Goal: Transaction & Acquisition: Download file/media

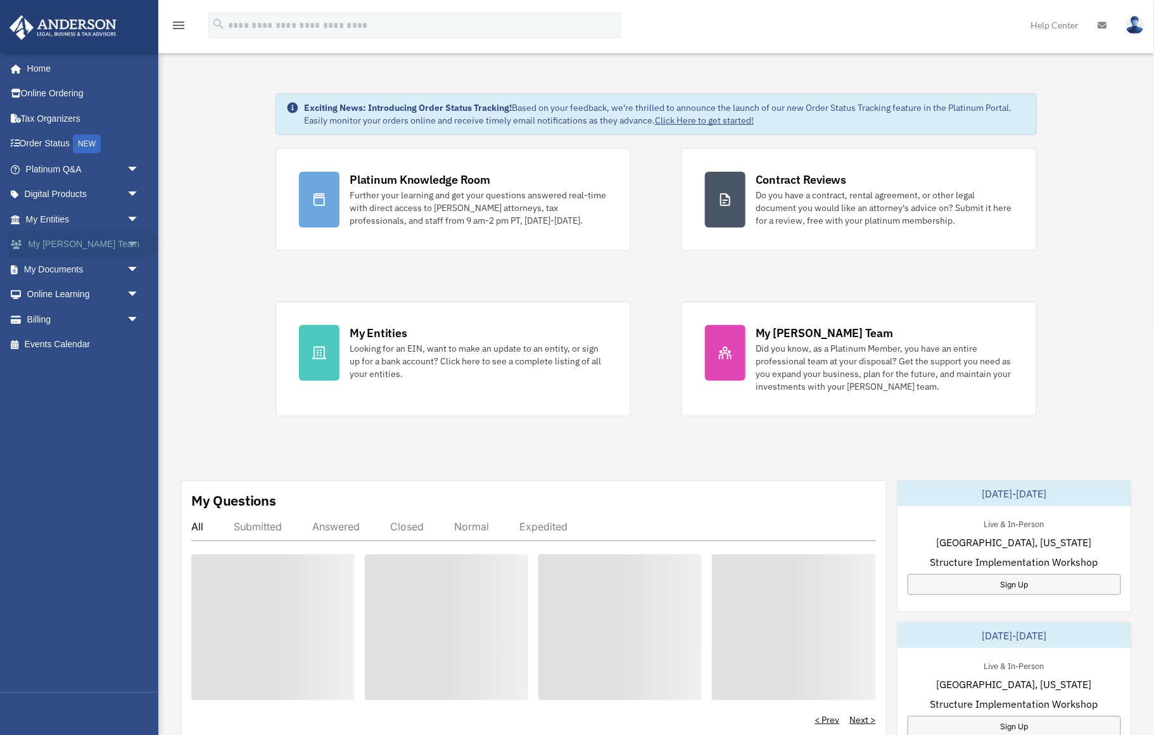
click at [136, 240] on span "arrow_drop_down" at bounding box center [139, 245] width 25 height 26
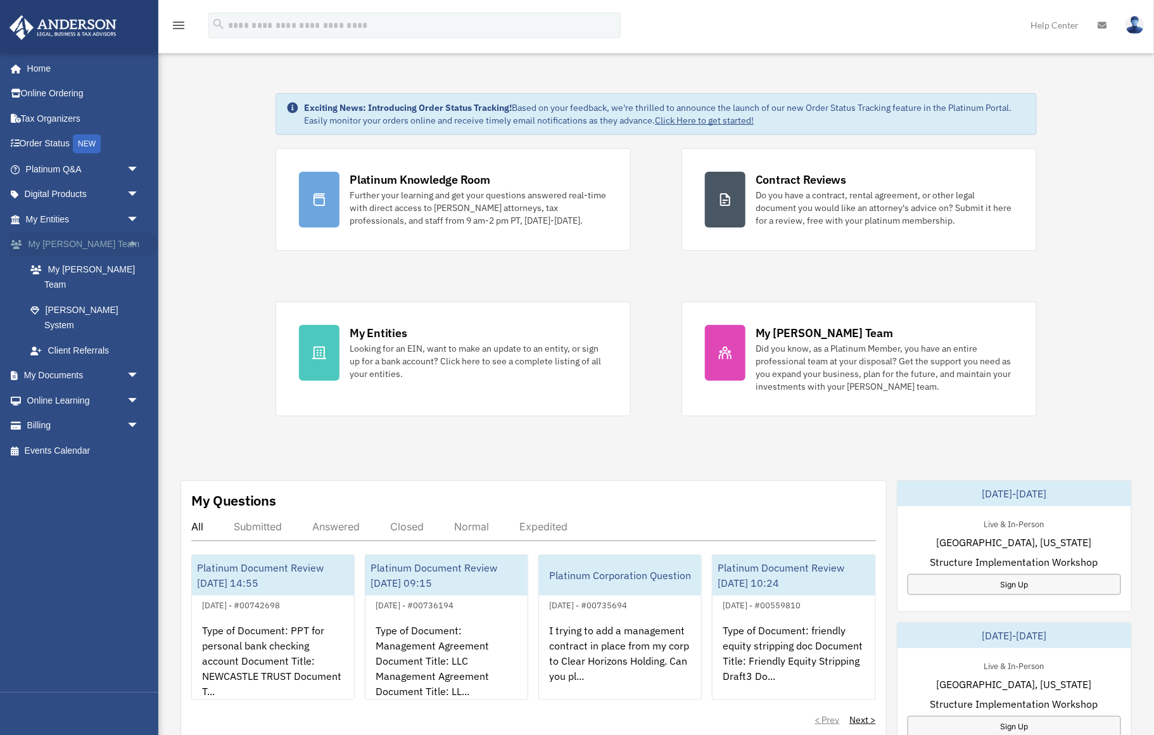
click at [136, 241] on span "arrow_drop_up" at bounding box center [139, 245] width 25 height 26
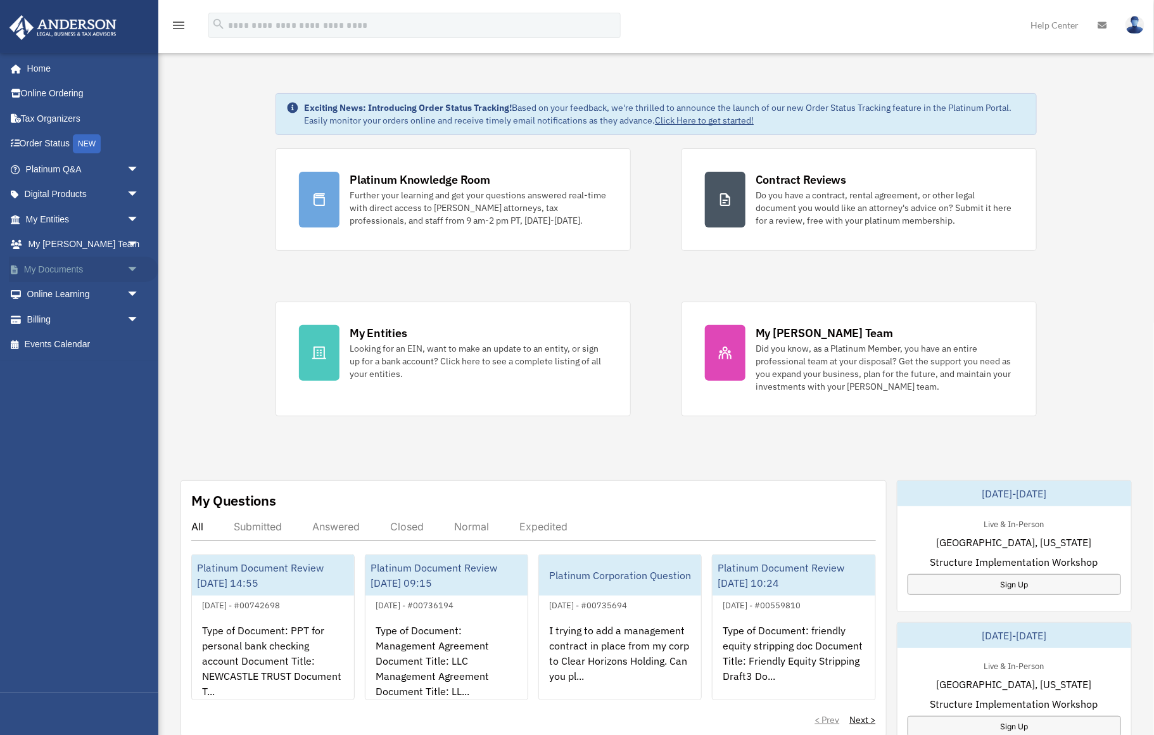
click at [132, 267] on span "arrow_drop_down" at bounding box center [139, 270] width 25 height 26
click at [58, 294] on link "Box" at bounding box center [88, 294] width 141 height 25
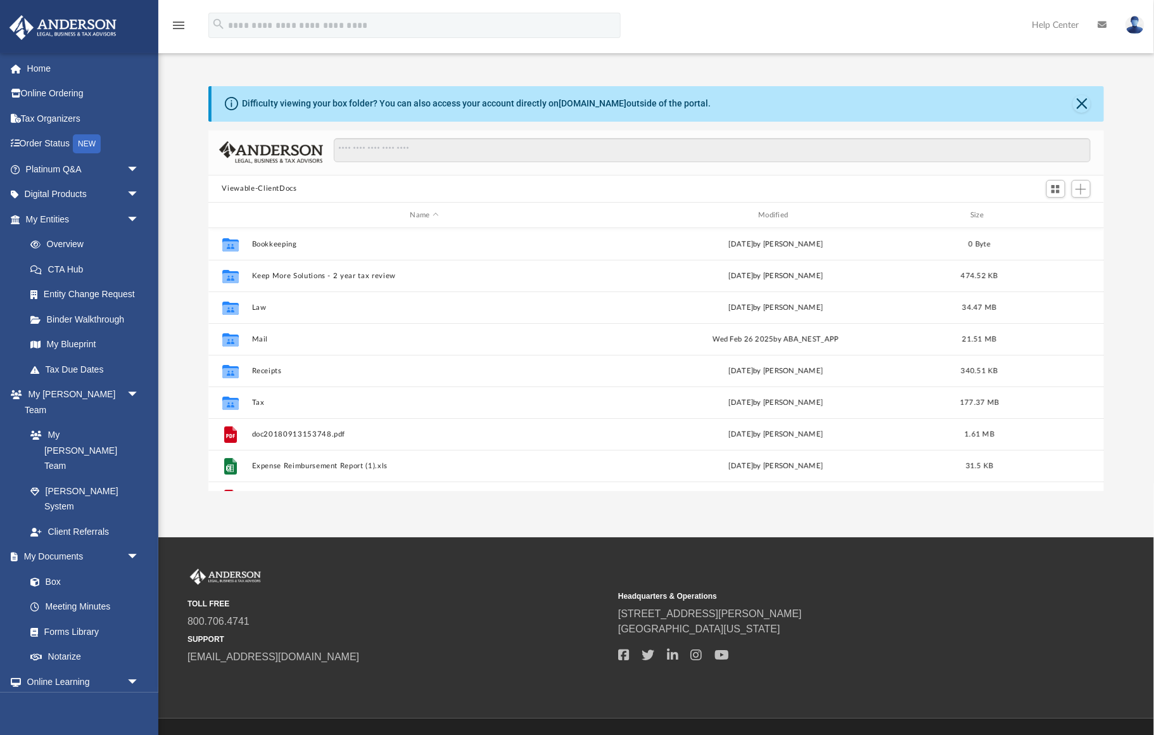
scroll to position [288, 896]
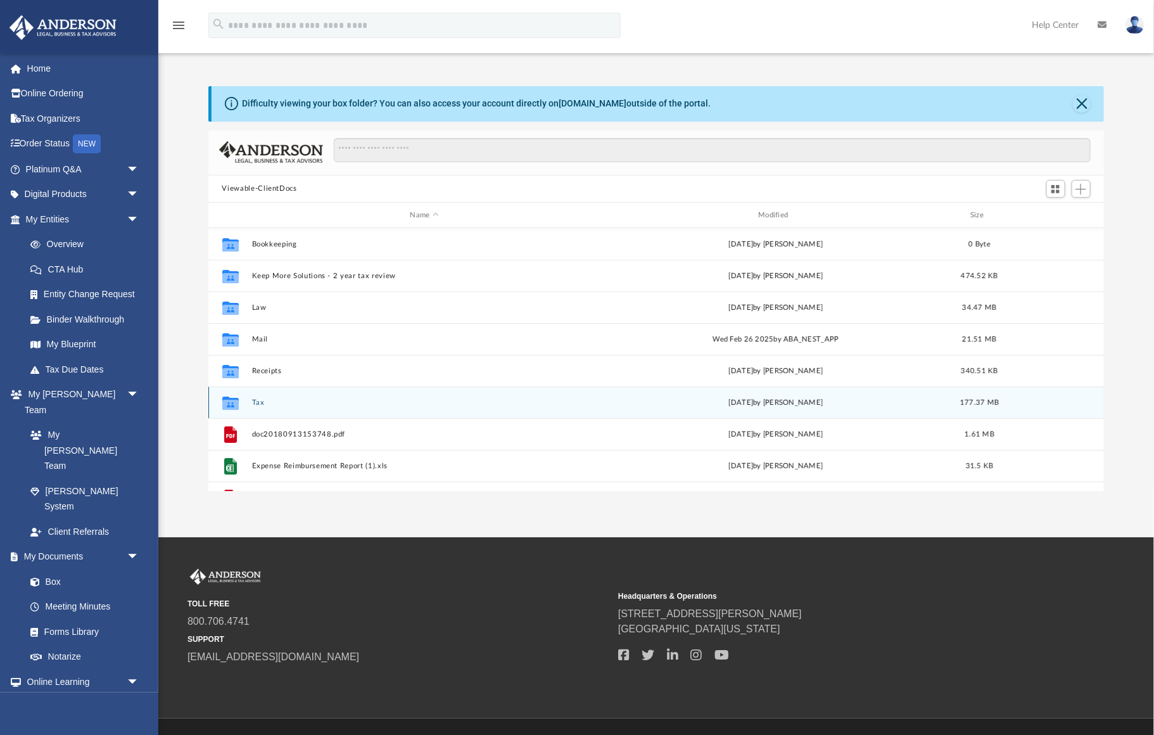
click at [257, 400] on button "Tax" at bounding box center [424, 402] width 346 height 8
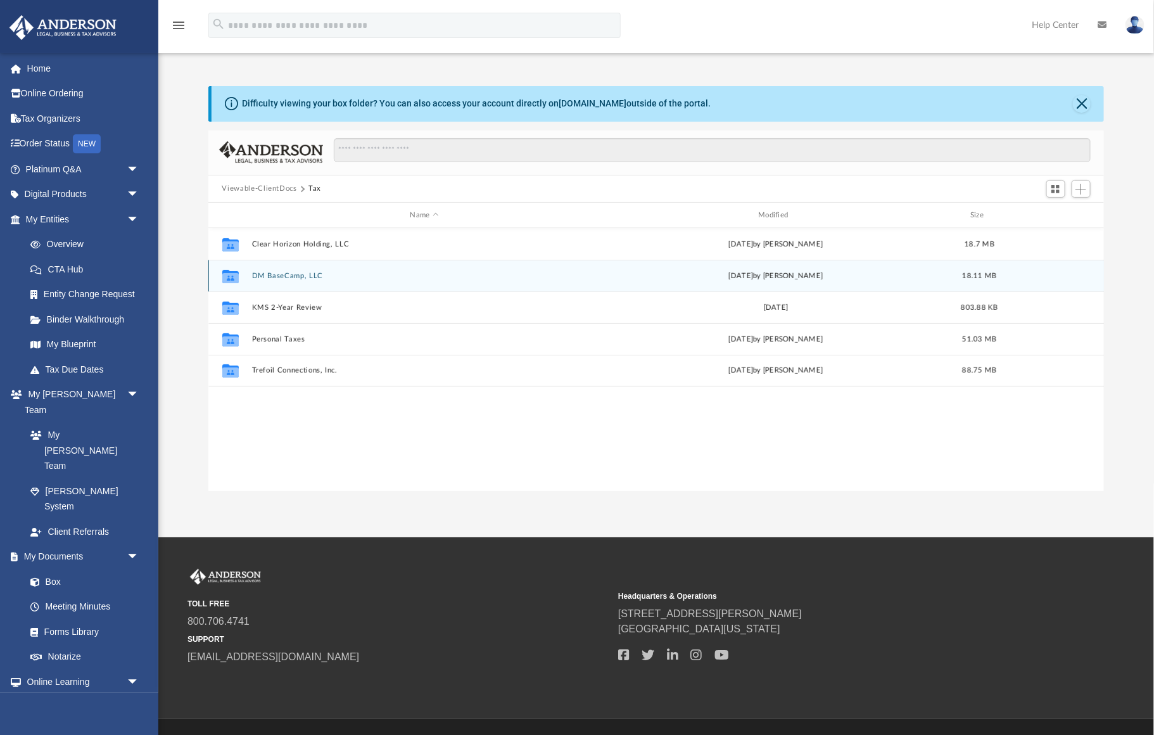
click at [276, 277] on button "DM BaseCamp, LLC" at bounding box center [424, 276] width 346 height 8
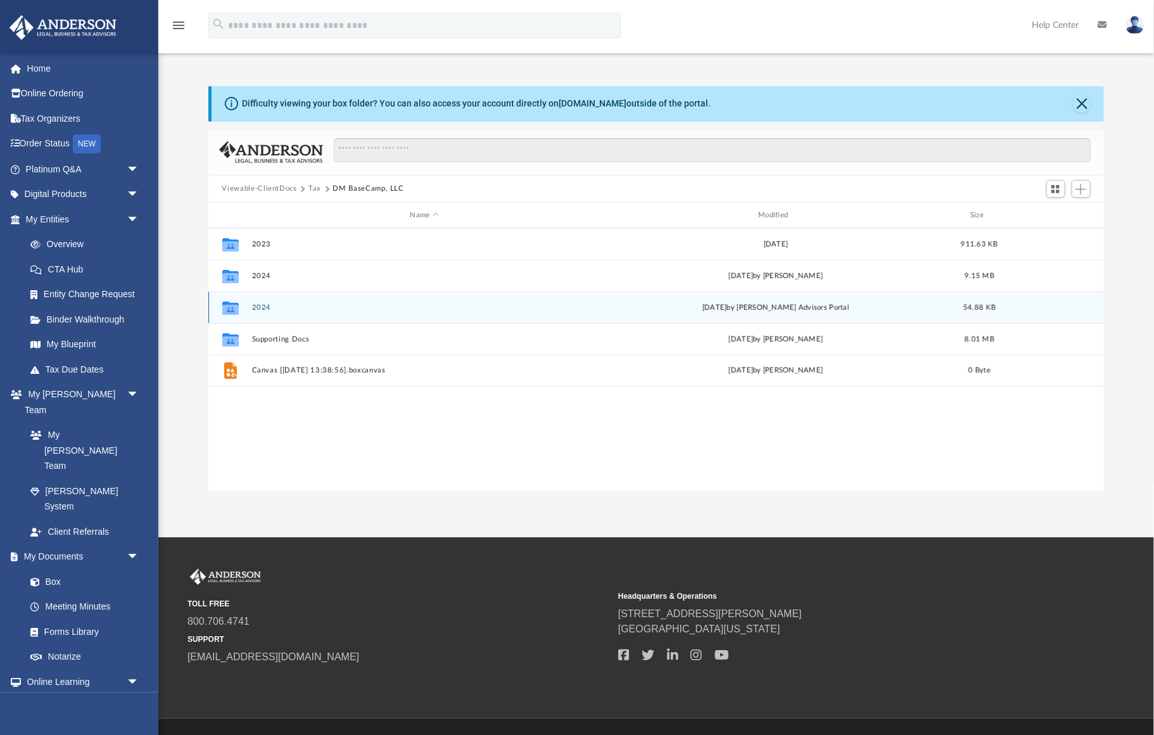
click at [262, 307] on button "2024" at bounding box center [424, 307] width 346 height 8
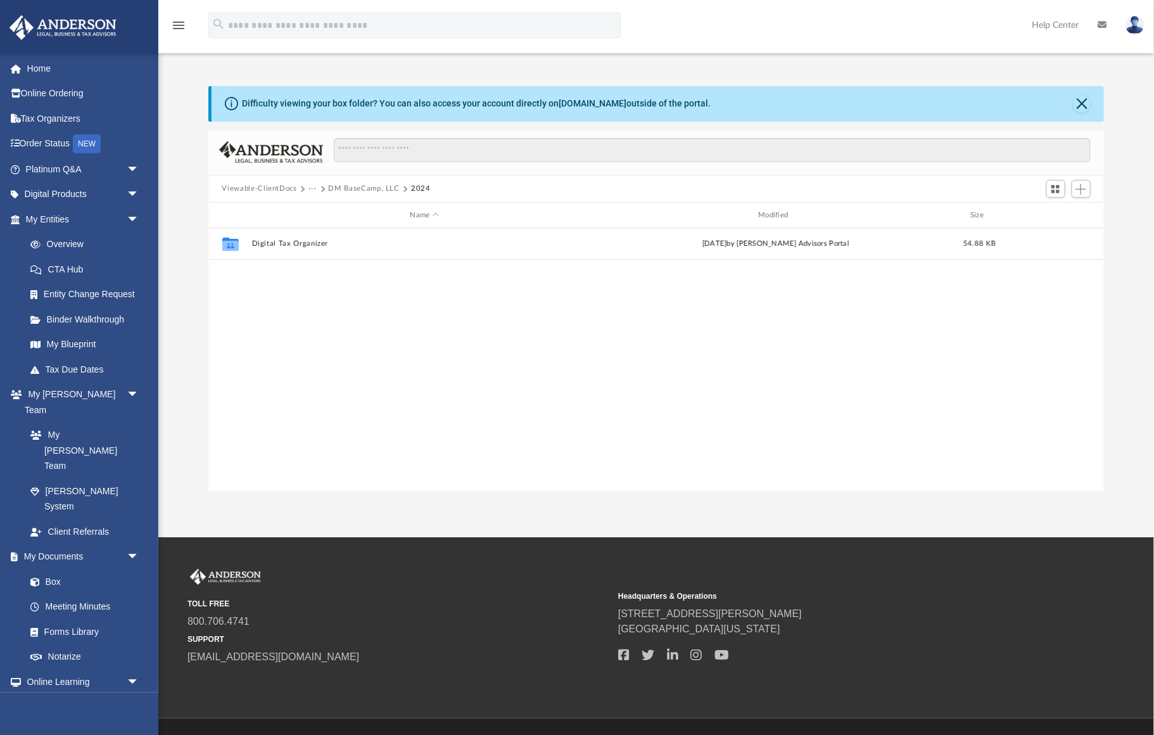
click at [347, 188] on button "DM BaseCamp, LLC" at bounding box center [364, 188] width 71 height 11
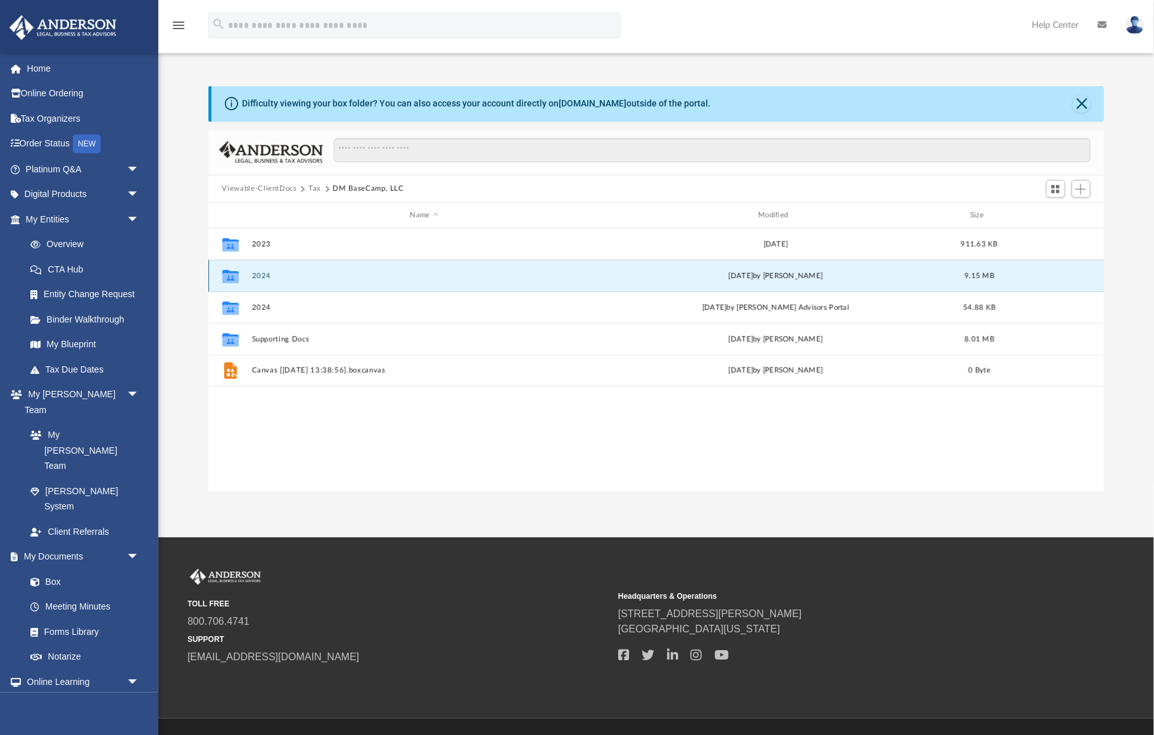
click at [255, 276] on button "2024" at bounding box center [424, 276] width 346 height 8
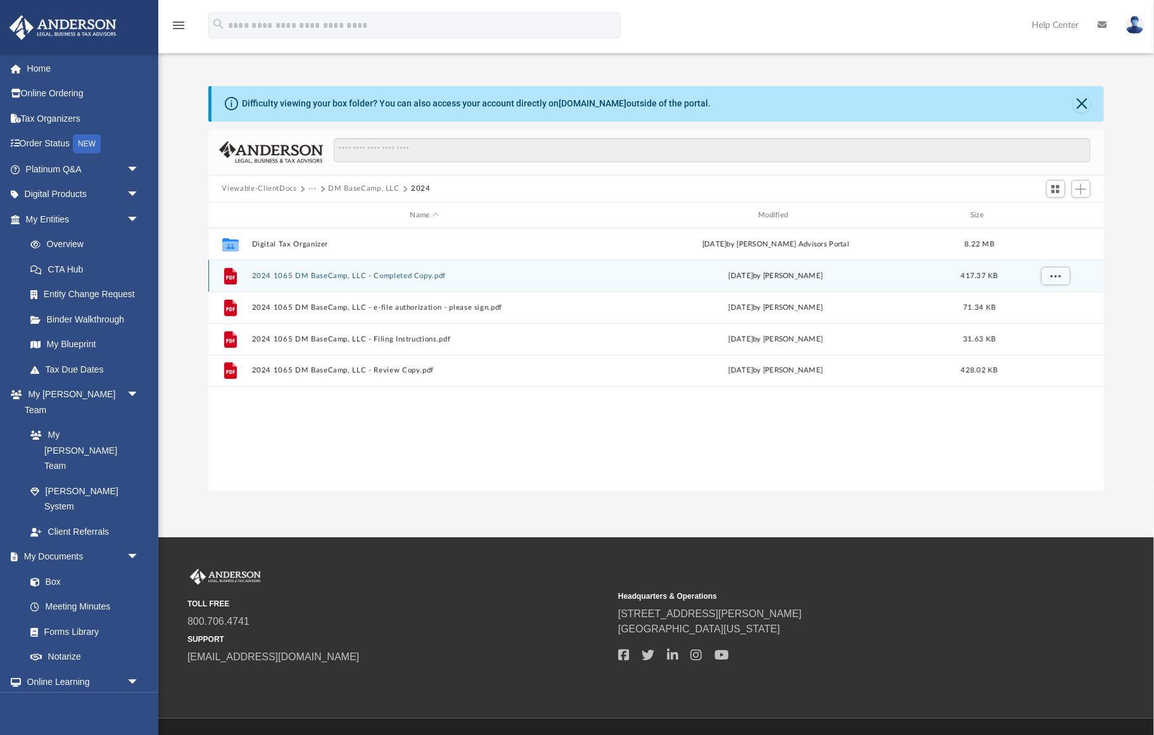
click at [284, 274] on button "2024 1065 DM BaseCamp, LLC - Completed Copy.pdf" at bounding box center [424, 276] width 346 height 8
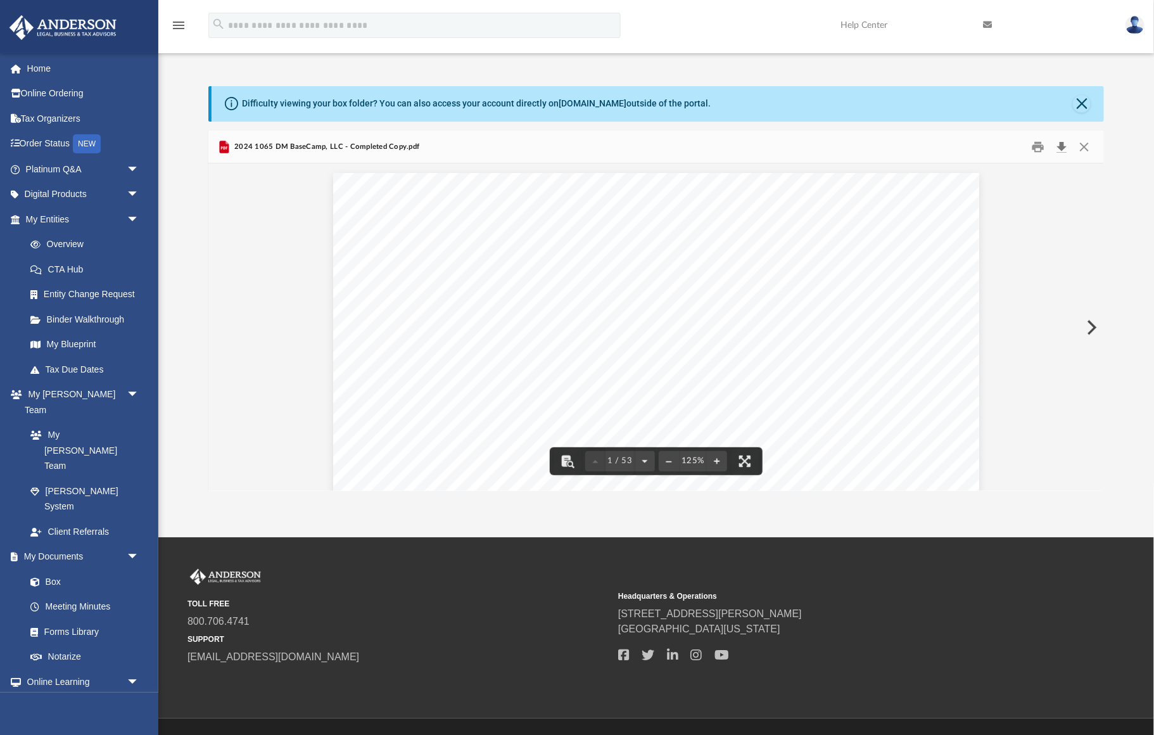
click at [1063, 145] on button "Download" at bounding box center [1062, 147] width 23 height 20
